Goal: Task Accomplishment & Management: Complete application form

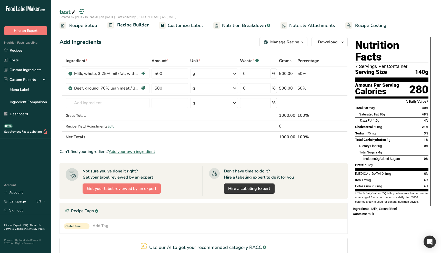
click at [142, 203] on div "Recipe Tags .a-a{fill:#347362;}.b-a{fill:#fff;}" at bounding box center [204, 210] width 288 height 15
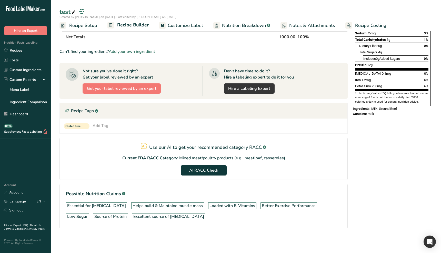
scroll to position [100, 0]
drag, startPoint x: 391, startPoint y: 171, endPoint x: 235, endPoint y: 157, distance: 156.7
click at [389, 171] on div "Nutrition Facts 7 Servings Per Container Serving Size 140g Amount Per Serving C…" at bounding box center [392, 90] width 82 height 310
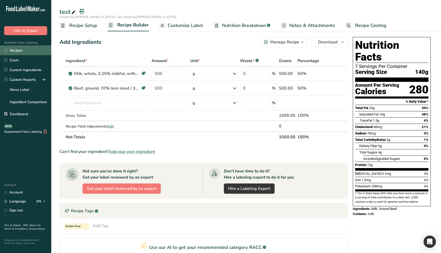
click at [20, 53] on link "Recipes" at bounding box center [25, 50] width 51 height 10
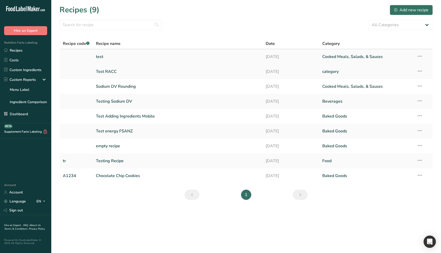
drag, startPoint x: 307, startPoint y: 53, endPoint x: 306, endPoint y: 56, distance: 2.6
click at [307, 53] on link "[DATE]" at bounding box center [291, 56] width 51 height 11
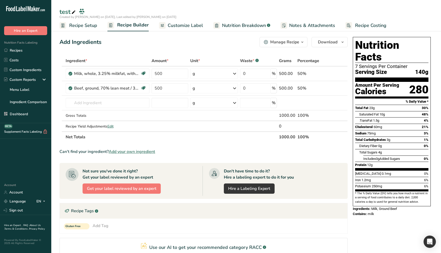
click at [83, 26] on span "Recipe Setup" at bounding box center [83, 25] width 28 height 7
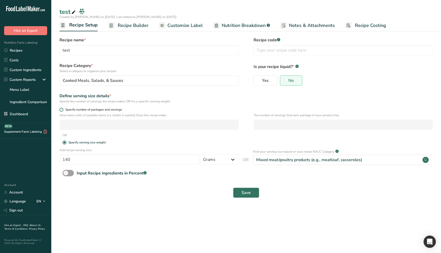
click at [85, 109] on span "Specify number of packages and servings" at bounding box center [92, 110] width 59 height 4
click at [63, 109] on input "Specify number of packages and servings" at bounding box center [60, 109] width 3 height 3
radio input "true"
radio input "false"
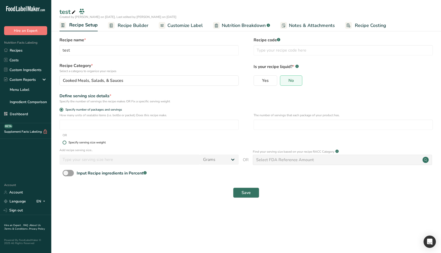
click at [90, 144] on div "Specify serving size weight" at bounding box center [86, 142] width 37 height 4
click at [66, 144] on input "Specify serving size weight" at bounding box center [64, 142] width 3 height 3
radio input "true"
radio input "false"
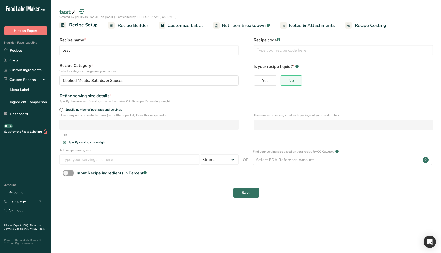
click at [183, 213] on main "test Created by [PERSON_NAME] on [DATE], Last edited by [PERSON_NAME] on [DATE]…" at bounding box center [220, 126] width 441 height 253
click at [71, 175] on span at bounding box center [68, 173] width 11 height 6
click at [66, 175] on input "Input Recipe ingredients in Percent .a-a{fill:#347362;}.b-a{fill:#fff;}" at bounding box center [64, 172] width 3 height 3
checkbox input "true"
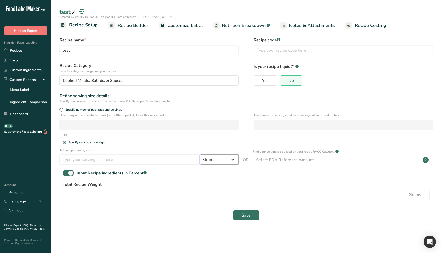
click at [226, 160] on select "Grams ppm ug kg mg mcg lb oz quarter cup half cup l ml fl oz tbsp tsp cup qt ga…" at bounding box center [219, 159] width 39 height 10
select select "27"
click at [200, 154] on select "Grams ppm ug kg mg mcg lb oz quarter cup half cup l ml fl oz tbsp tsp cup qt ga…" at bounding box center [219, 159] width 39 height 10
select select "29"
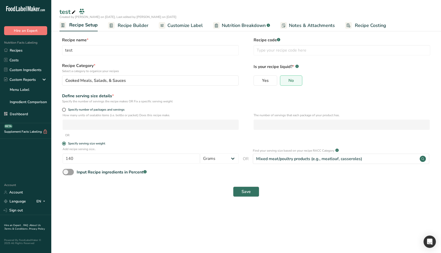
click at [196, 224] on main "test Created by [PERSON_NAME] on [DATE], Last edited by [PERSON_NAME] on [DATE]…" at bounding box center [220, 126] width 441 height 253
click at [136, 215] on main "test Created by [PERSON_NAME] on [DATE], Last edited by [PERSON_NAME] on [DATE]…" at bounding box center [220, 126] width 441 height 253
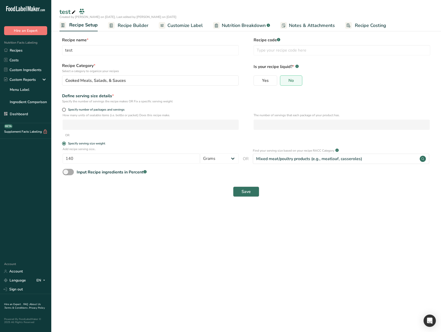
click at [70, 175] on div "Input Recipe ingredients in Percent .a-a{fill:#347362;}.b-a{fill:#fff;}" at bounding box center [245, 174] width 373 height 11
click at [70, 174] on span at bounding box center [68, 172] width 11 height 6
click at [66, 174] on input "Input Recipe ingredients in Percent .a-a{fill:#347362;}.b-a{fill:#fff;}" at bounding box center [64, 171] width 3 height 3
checkbox input "true"
click at [26, 51] on link "Recipes" at bounding box center [25, 50] width 51 height 10
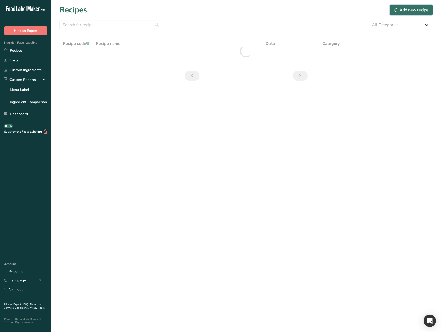
click at [400, 13] on div "Add new recipe" at bounding box center [411, 10] width 34 height 6
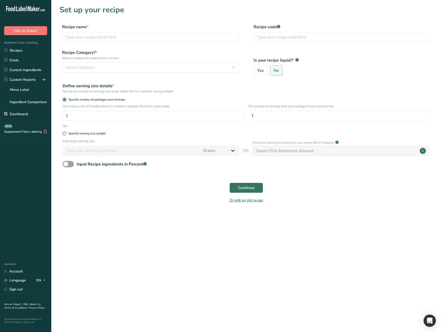
drag, startPoint x: 132, startPoint y: 211, endPoint x: 71, endPoint y: 89, distance: 136.3
click at [131, 211] on section "Set up your recipe Recipe name * Recipe code .a-a{fill:#347362;}.b-a{fill:#fff;…" at bounding box center [246, 107] width 390 height 214
click at [32, 50] on link "Recipes" at bounding box center [25, 50] width 51 height 10
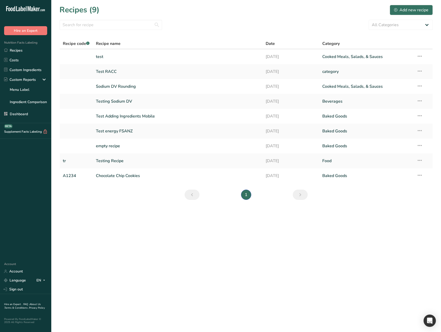
click at [98, 57] on link "test" at bounding box center [178, 56] width 164 height 11
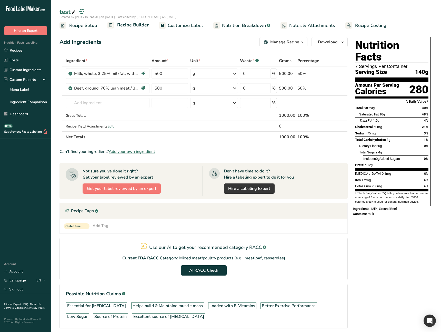
click at [87, 27] on span "Recipe Setup" at bounding box center [83, 25] width 28 height 7
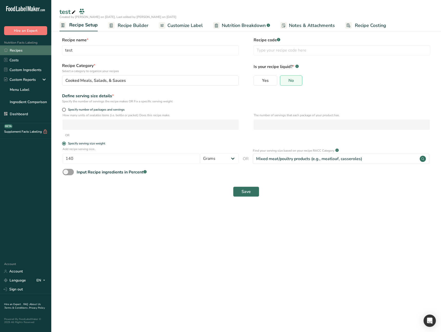
click at [25, 49] on link "Recipes" at bounding box center [25, 50] width 51 height 10
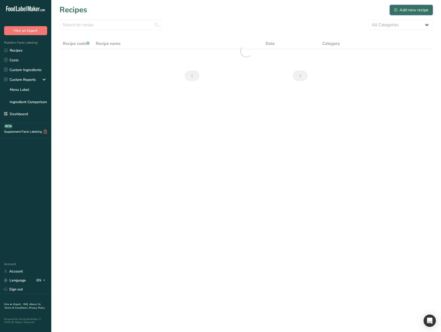
click at [415, 8] on div "Add new recipe" at bounding box center [411, 10] width 34 height 6
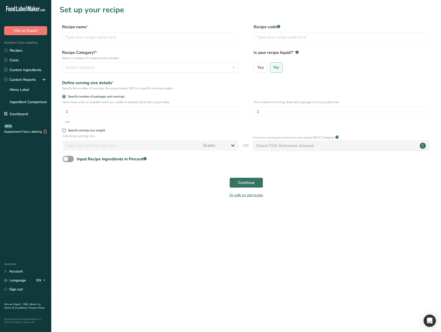
click at [142, 226] on main "Set up your recipe Recipe name * Recipe code .a-a{fill:#347362;}.b-a{fill:#fff;…" at bounding box center [220, 166] width 441 height 332
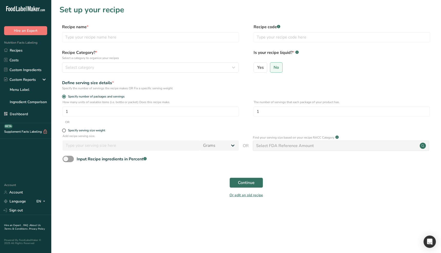
click at [162, 206] on section "Set up your recipe Recipe name * Recipe code .a-a{fill:#347362;}.b-a{fill:#fff;…" at bounding box center [246, 104] width 390 height 209
click at [160, 222] on main "Set up your recipe Recipe name * Recipe code .a-a{fill:#347362;}.b-a{fill:#fff;…" at bounding box center [220, 126] width 441 height 253
click at [149, 220] on main "Set up your recipe Recipe name * Recipe code .a-a{fill:#347362;}.b-a{fill:#fff;…" at bounding box center [220, 126] width 441 height 253
click at [70, 158] on span at bounding box center [68, 159] width 11 height 6
click at [66, 158] on input "Input Recipe ingredients in Percent .a-a{fill:#347362;}.b-a{fill:#fff;}" at bounding box center [64, 158] width 3 height 3
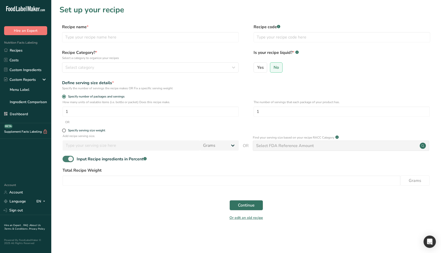
click at [70, 158] on span at bounding box center [68, 159] width 11 height 6
click at [66, 158] on input "Input Recipe ingredients in Percent .a-a{fill:#347362;}.b-a{fill:#fff;}" at bounding box center [64, 158] width 3 height 3
checkbox input "false"
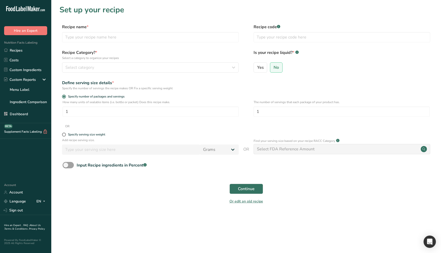
click at [165, 224] on main "Set up your recipe Recipe name * Recipe code .a-a{fill:#347362;}.b-a{fill:#fff;…" at bounding box center [220, 126] width 441 height 253
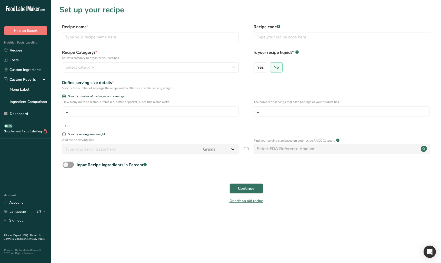
click at [139, 217] on main "Set up your recipe Recipe name * Recipe code .a-a{fill:#347362;}.b-a{fill:#fff;…" at bounding box center [220, 131] width 441 height 263
click at [26, 51] on link "Recipes" at bounding box center [25, 50] width 51 height 10
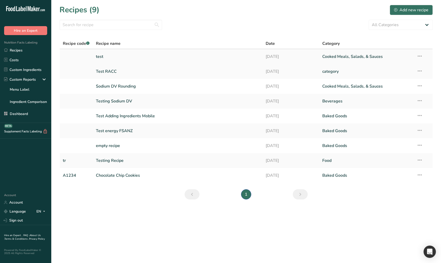
click at [142, 59] on link "test" at bounding box center [178, 56] width 164 height 11
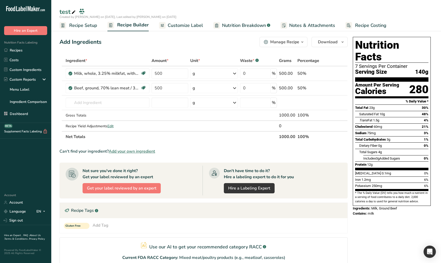
click at [85, 28] on span "Recipe Setup" at bounding box center [83, 25] width 28 height 7
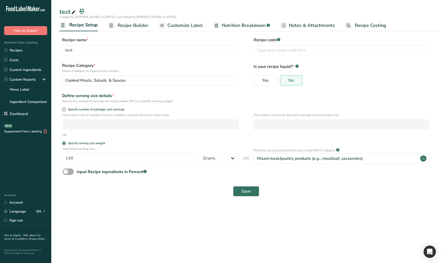
click at [73, 171] on span at bounding box center [68, 172] width 11 height 6
click at [66, 171] on input "Input Recipe ingredients in Percent .a-a{fill:#347362;}.b-a{fill:#fff;}" at bounding box center [64, 171] width 3 height 3
click at [71, 171] on span at bounding box center [68, 172] width 11 height 6
click at [66, 171] on input "Input Recipe ingredients in Percent .a-a{fill:#347362;}.b-a{fill:#fff;}" at bounding box center [64, 171] width 3 height 3
checkbox input "false"
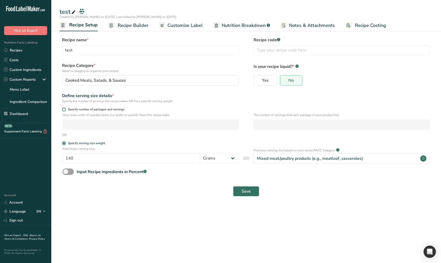
click at [69, 108] on span "Specify number of packages and servings" at bounding box center [95, 110] width 59 height 4
click at [65, 108] on input "Specify number of packages and servings" at bounding box center [63, 109] width 3 height 3
radio input "true"
radio input "false"
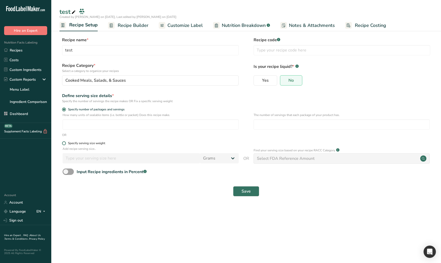
click at [78, 144] on div "Specify serving size weight" at bounding box center [86, 144] width 37 height 4
click at [65, 144] on input "Specify serving size weight" at bounding box center [63, 143] width 3 height 3
radio input "true"
radio input "false"
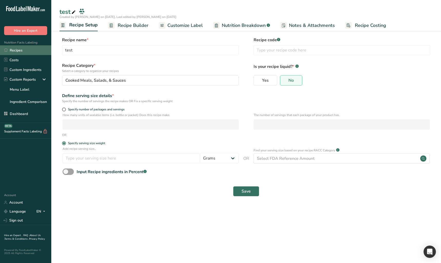
click at [27, 53] on link "Recipes" at bounding box center [25, 50] width 51 height 10
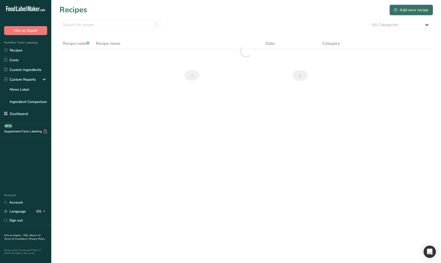
click at [405, 11] on div "Add new recipe" at bounding box center [411, 10] width 34 height 6
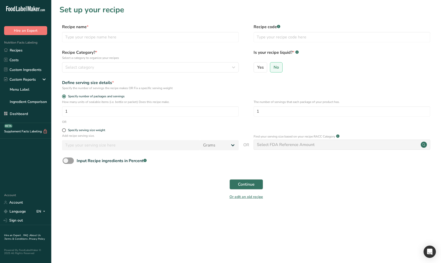
click at [149, 215] on main "Set up your recipe Recipe name * Recipe code .a-a{fill:#347362;}.b-a{fill:#fff;…" at bounding box center [220, 131] width 441 height 263
drag, startPoint x: 350, startPoint y: 146, endPoint x: 254, endPoint y: 145, distance: 96.7
click at [350, 146] on div "Select FDA Reference Amount" at bounding box center [342, 145] width 177 height 10
click at [95, 200] on div "Or edit an old recipe" at bounding box center [245, 198] width 373 height 10
click at [107, 214] on main "Set up your recipe Recipe name * Recipe code .a-a{fill:#347362;}.b-a{fill:#fff;…" at bounding box center [220, 131] width 441 height 263
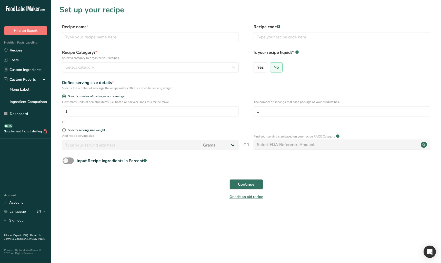
click at [160, 227] on main "Set up your recipe Recipe name * Recipe code .a-a{fill:#347362;}.b-a{fill:#fff;…" at bounding box center [220, 131] width 441 height 263
click at [315, 216] on main "Set up your recipe Recipe name * Recipe code .a-a{fill:#347362;}.b-a{fill:#fff;…" at bounding box center [220, 131] width 441 height 263
